Goal: Information Seeking & Learning: Learn about a topic

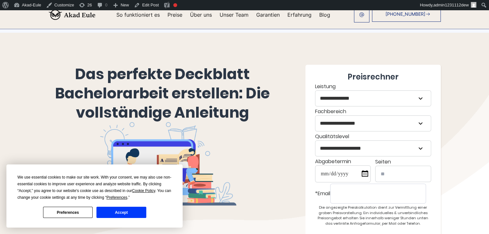
click at [127, 212] on button "Accept" at bounding box center [120, 212] width 49 height 11
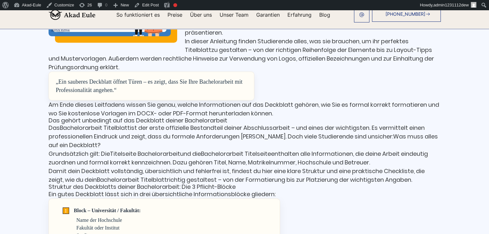
scroll to position [546, 0]
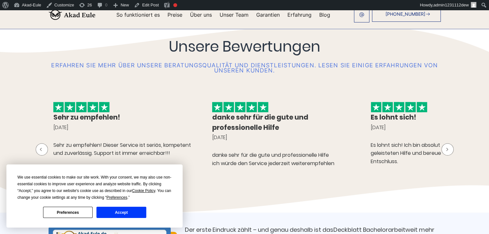
scroll to position [418, 0]
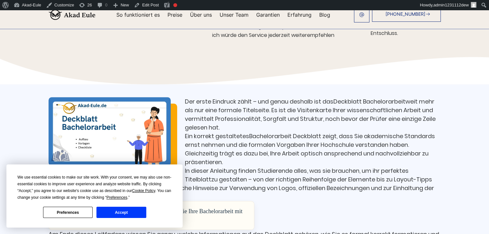
click at [135, 211] on button "Accept" at bounding box center [120, 212] width 49 height 11
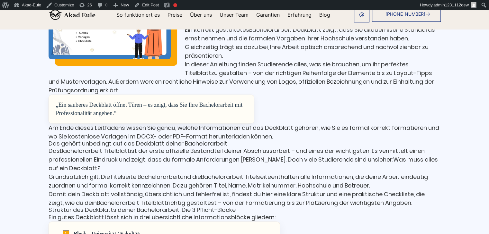
scroll to position [514, 0]
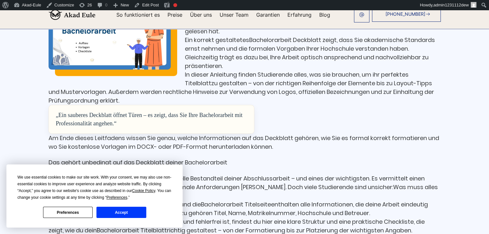
click at [110, 212] on button "Accept" at bounding box center [120, 212] width 49 height 11
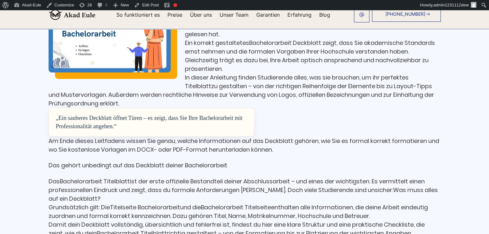
scroll to position [514, 0]
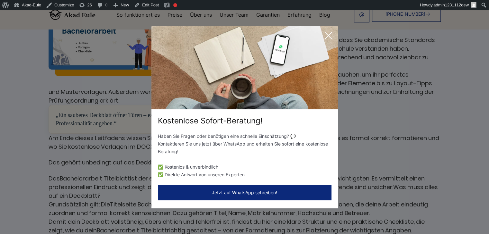
click at [326, 36] on icon at bounding box center [328, 35] width 6 height 6
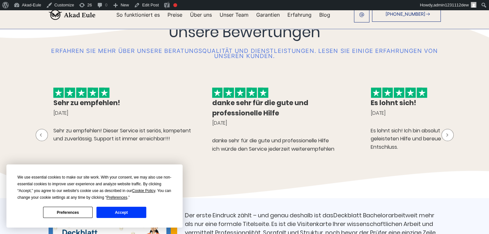
scroll to position [418, 0]
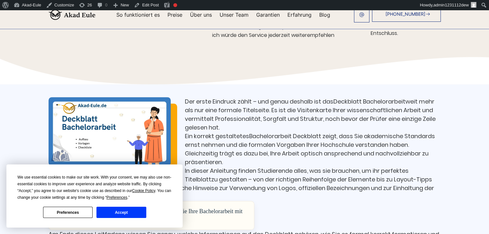
drag, startPoint x: 135, startPoint y: 214, endPoint x: 137, endPoint y: 210, distance: 3.7
click at [135, 214] on button "Accept" at bounding box center [120, 212] width 49 height 11
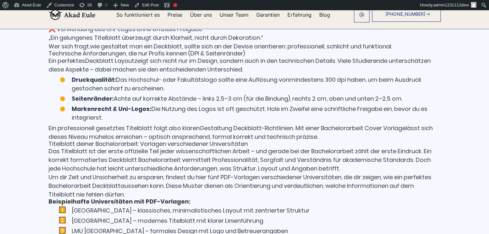
scroll to position [1060, 0]
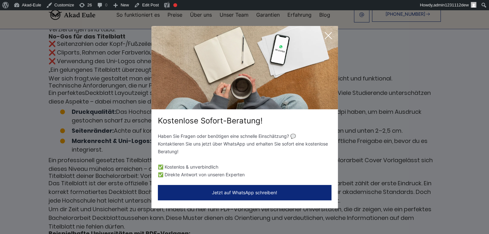
click at [326, 36] on icon at bounding box center [328, 35] width 6 height 6
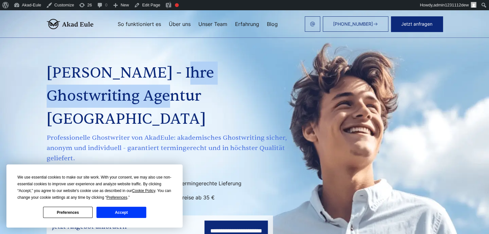
drag, startPoint x: 127, startPoint y: 74, endPoint x: 65, endPoint y: 93, distance: 64.9
click at [65, 93] on h1 "[PERSON_NAME] - Ihre Ghostwriting Agentur [GEOGRAPHIC_DATA]" at bounding box center [168, 96] width 242 height 69
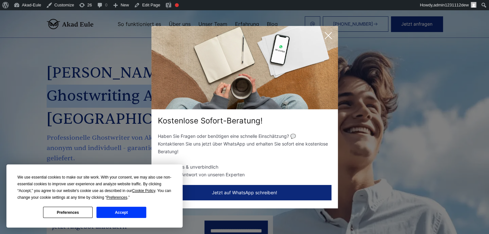
click at [134, 210] on button "Accept" at bounding box center [120, 212] width 49 height 11
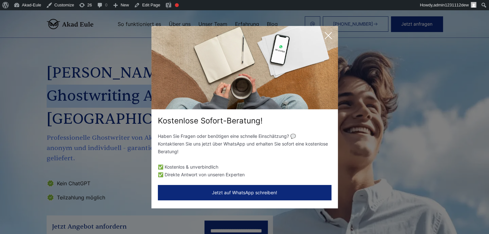
click at [329, 33] on icon at bounding box center [328, 35] width 13 height 13
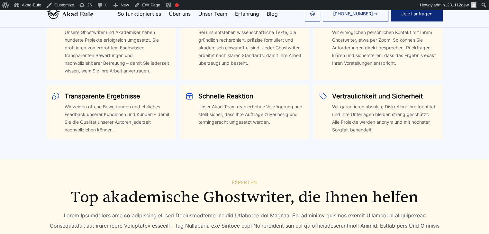
scroll to position [1895, 0]
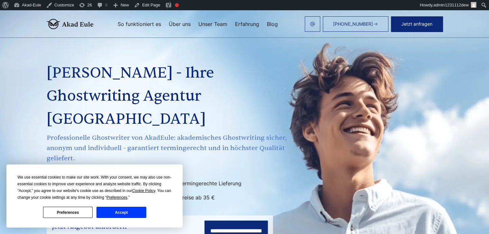
click at [143, 214] on button "Accept" at bounding box center [120, 212] width 49 height 11
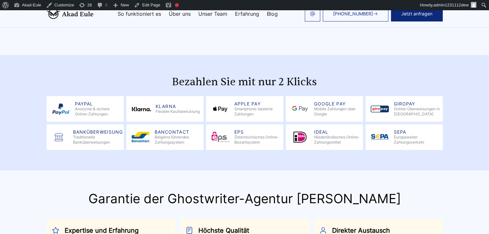
scroll to position [1927, 0]
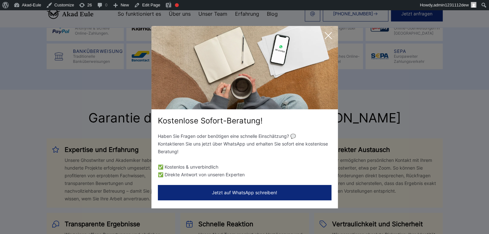
click at [327, 36] on icon at bounding box center [328, 35] width 13 height 13
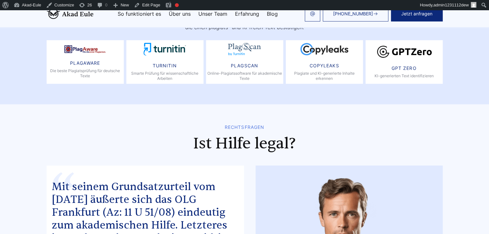
scroll to position [3405, 0]
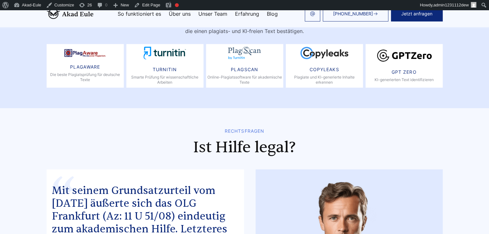
drag, startPoint x: 14, startPoint y: 82, endPoint x: 151, endPoint y: 177, distance: 166.4
copy span "Mit seinem Grundsatzurteil vom 01.09.2009 äußerte sich das OLG Frankfurt (Az: 1…"
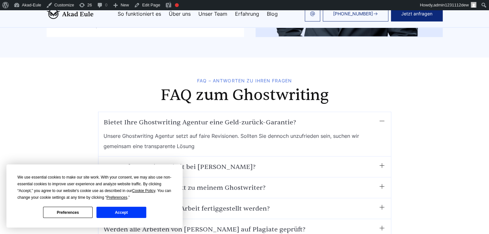
click at [144, 214] on button "Accept" at bounding box center [120, 212] width 49 height 11
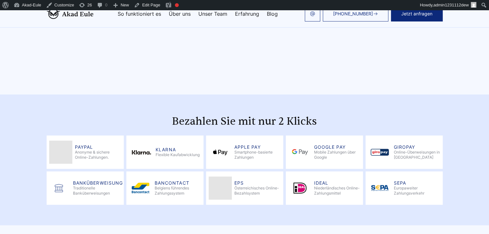
scroll to position [1807, 0]
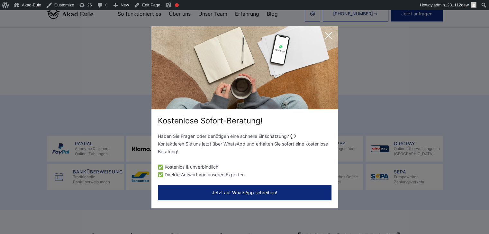
drag, startPoint x: 329, startPoint y: 34, endPoint x: 317, endPoint y: 37, distance: 11.6
click at [329, 34] on icon at bounding box center [328, 35] width 13 height 13
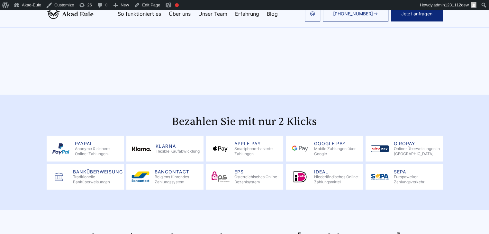
click at [272, 16] on link "Blog" at bounding box center [272, 13] width 11 height 5
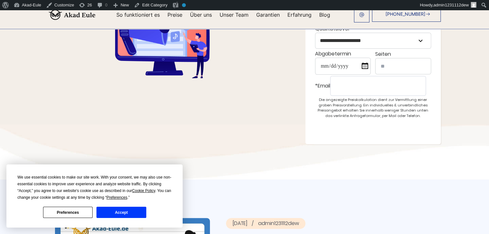
scroll to position [128, 0]
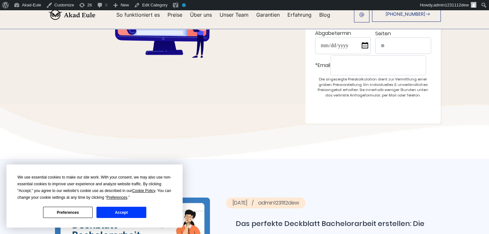
click at [131, 211] on button "Accept" at bounding box center [120, 212] width 49 height 11
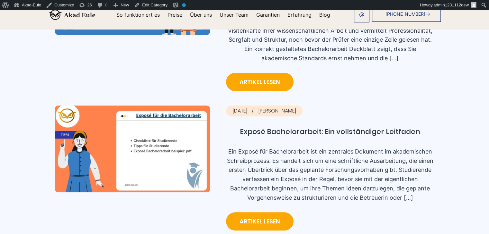
scroll to position [385, 0]
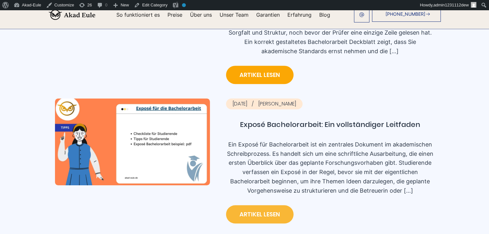
click at [236, 206] on link "Artikel lesen" at bounding box center [259, 215] width 67 height 18
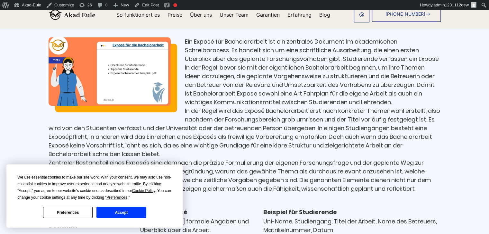
click at [140, 213] on button "Accept" at bounding box center [120, 212] width 49 height 11
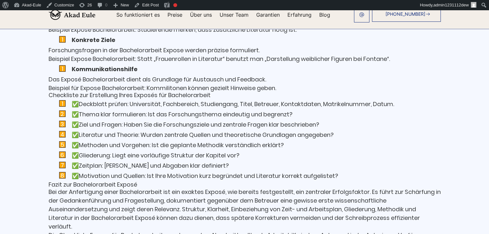
scroll to position [1767, 0]
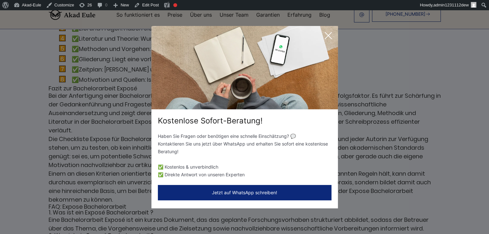
click at [331, 35] on icon at bounding box center [328, 35] width 13 height 13
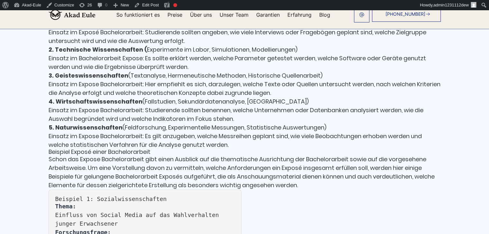
scroll to position [755, 0]
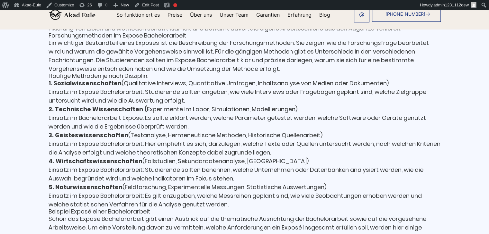
click at [319, 16] on link "Blog" at bounding box center [324, 14] width 11 height 5
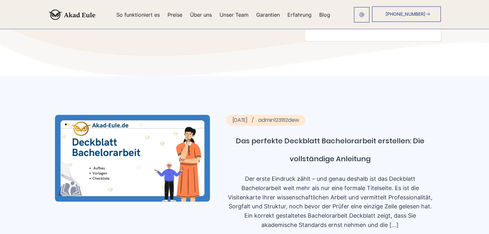
scroll to position [289, 0]
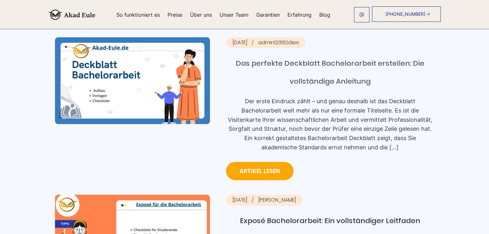
click at [258, 55] on link "Das perfekte Deckblatt Bachelorarbeit erstellen: Die vollständige Anleitung" at bounding box center [330, 73] width 208 height 36
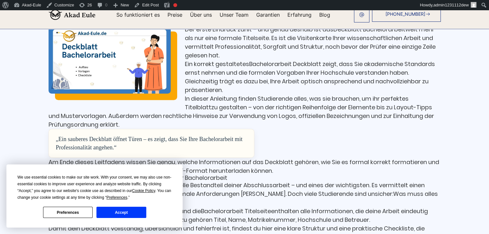
click at [124, 215] on button "Accept" at bounding box center [120, 212] width 49 height 11
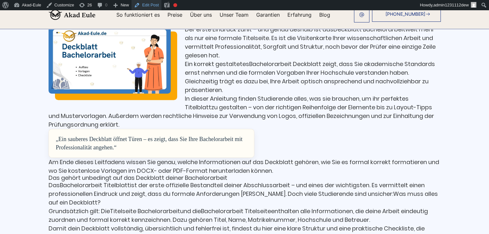
click at [145, 6] on link "Edit Post" at bounding box center [146, 5] width 30 height 10
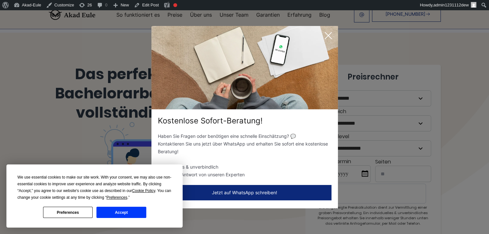
drag, startPoint x: 327, startPoint y: 36, endPoint x: 321, endPoint y: 37, distance: 6.2
click at [327, 36] on icon at bounding box center [328, 35] width 13 height 13
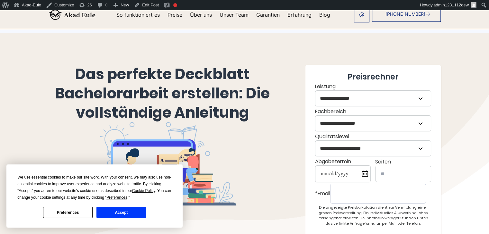
click at [127, 212] on button "Accept" at bounding box center [120, 212] width 49 height 11
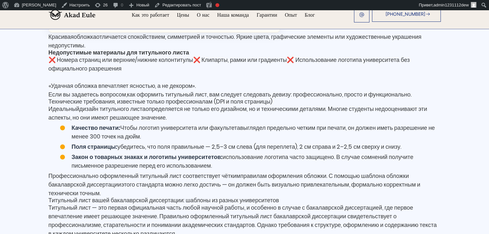
scroll to position [893, 0]
